Goal: Task Accomplishment & Management: Manage account settings

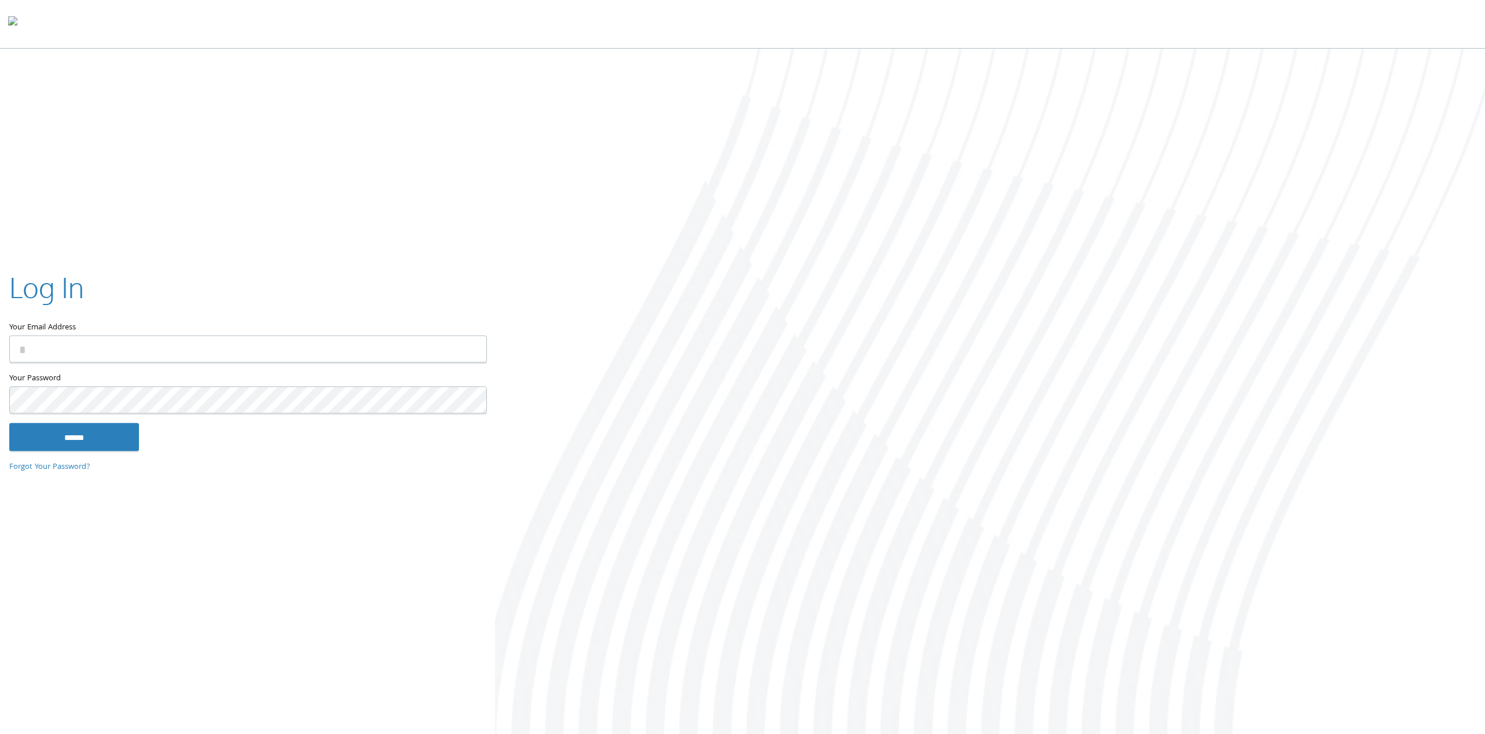
drag, startPoint x: 58, startPoint y: 346, endPoint x: 67, endPoint y: 347, distance: 8.2
click at [58, 346] on input "Your Email Address" at bounding box center [248, 349] width 478 height 27
type input "**********"
click at [72, 446] on input "******" at bounding box center [74, 437] width 130 height 28
